Goal: Task Accomplishment & Management: Manage account settings

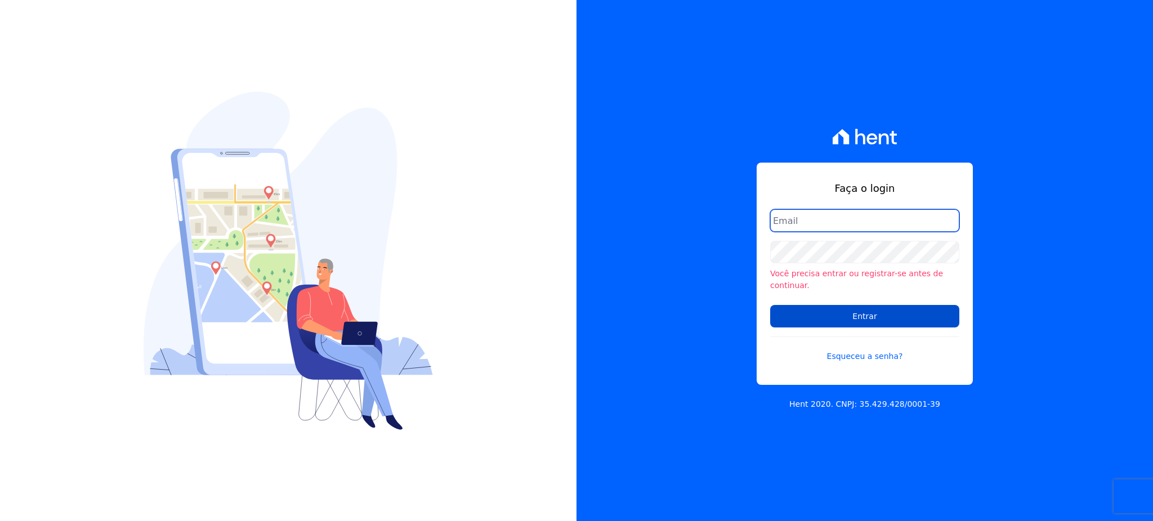
type input "[EMAIL_ADDRESS][PERSON_NAME][DOMAIN_NAME]"
click at [864, 308] on input "Entrar" at bounding box center [864, 316] width 189 height 23
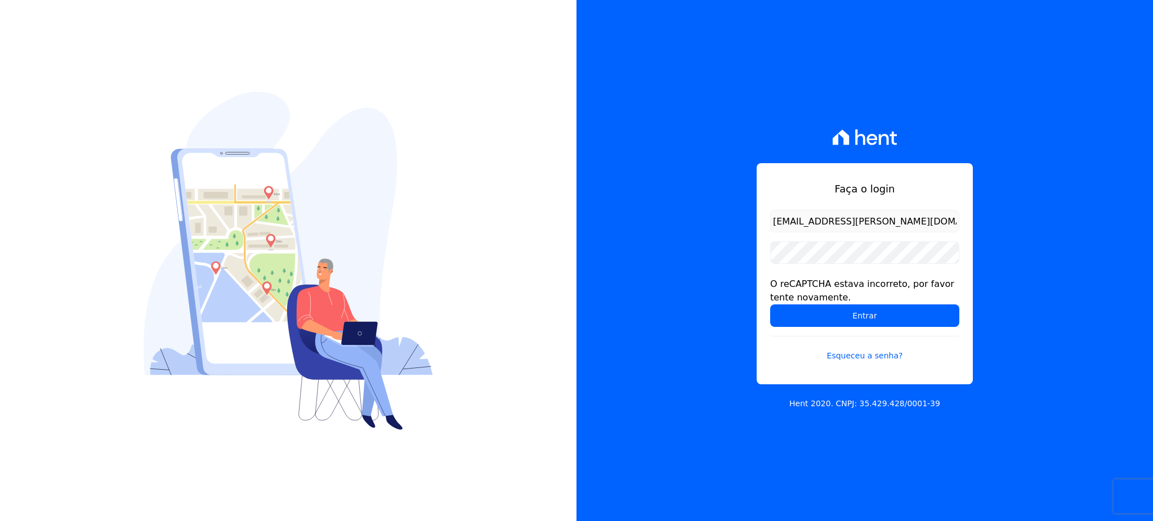
click at [896, 332] on form "gleice.santos@alcanceengenharia.com.br O reCAPTCHA estava incorreto, por favor …" at bounding box center [864, 292] width 189 height 165
click at [889, 319] on input "Entrar" at bounding box center [864, 316] width 189 height 23
click at [859, 313] on input "Entrar" at bounding box center [864, 316] width 189 height 23
